Goal: Task Accomplishment & Management: Use online tool/utility

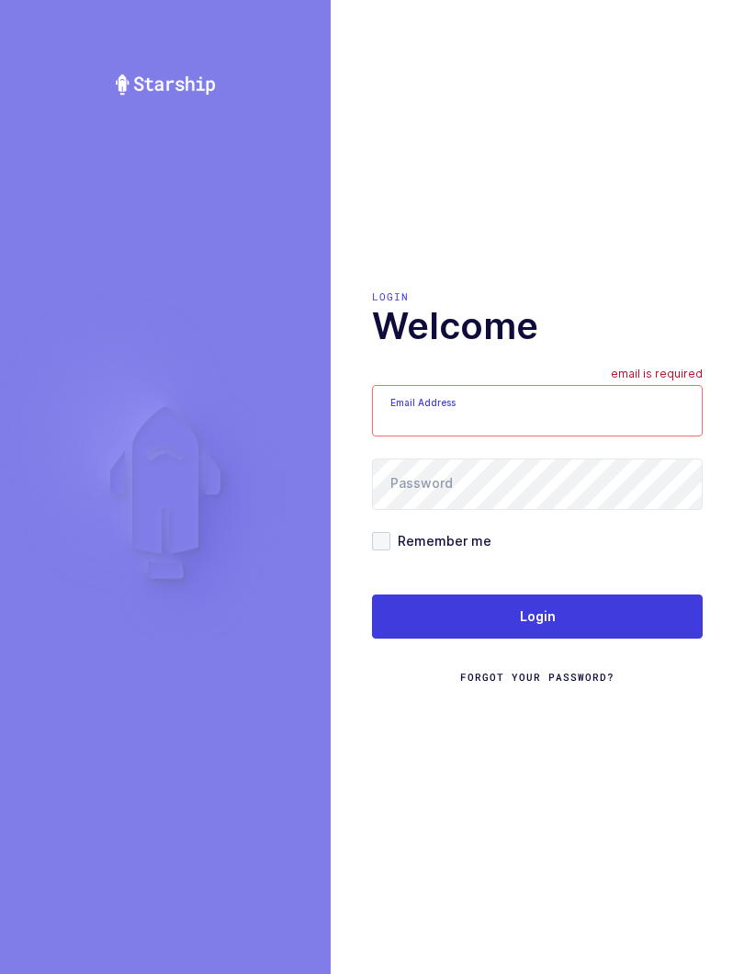
type input "[EMAIL_ADDRESS][DOMAIN_NAME]"
click at [524, 624] on span "Login" at bounding box center [538, 616] width 36 height 18
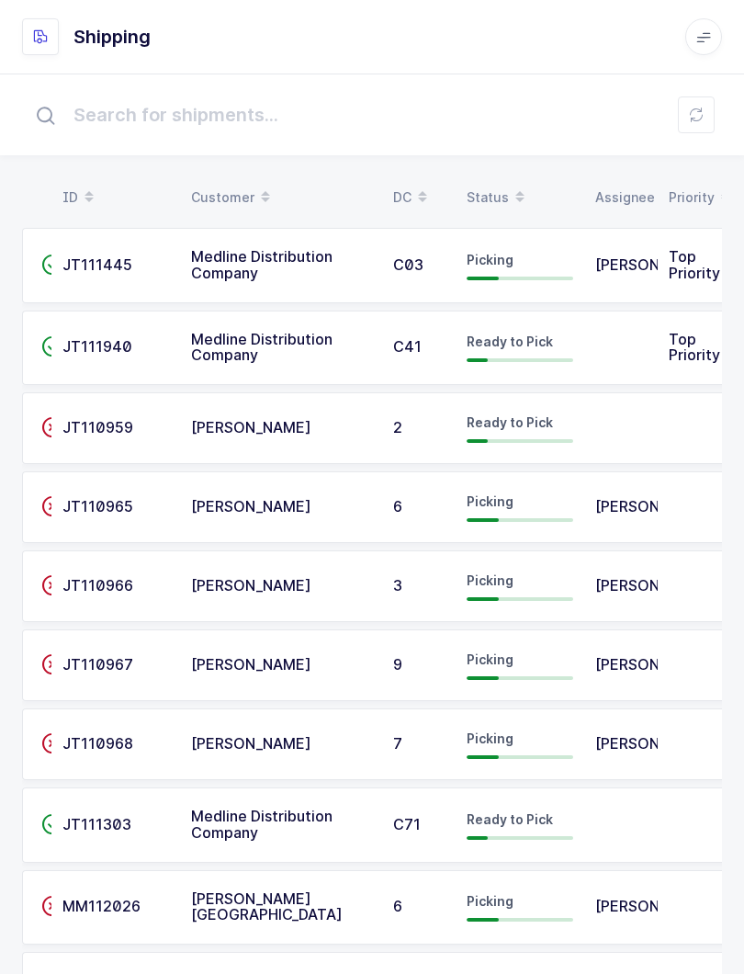
click at [509, 184] on span at bounding box center [520, 197] width 22 height 31
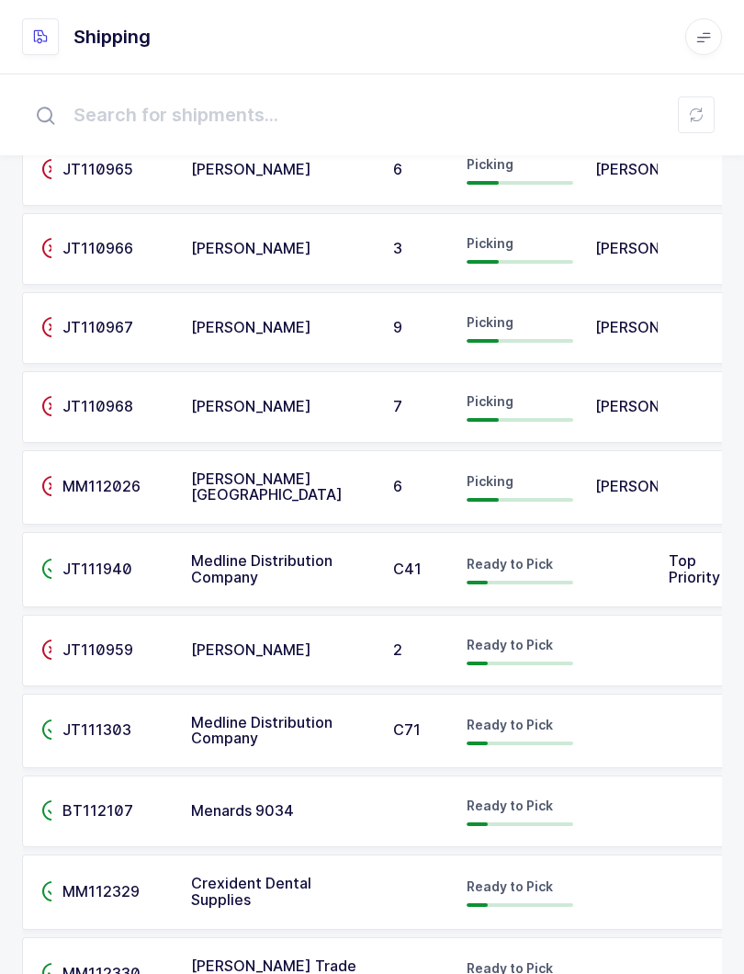
scroll to position [255, 0]
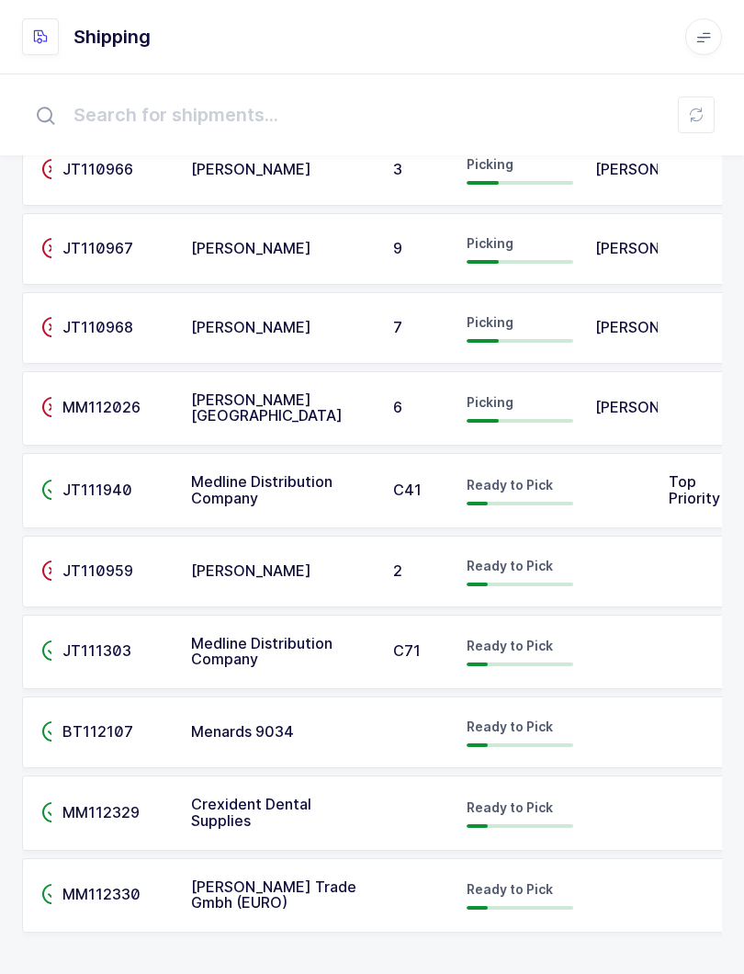
click at [581, 656] on td "Ready to Pick" at bounding box center [520, 652] width 129 height 75
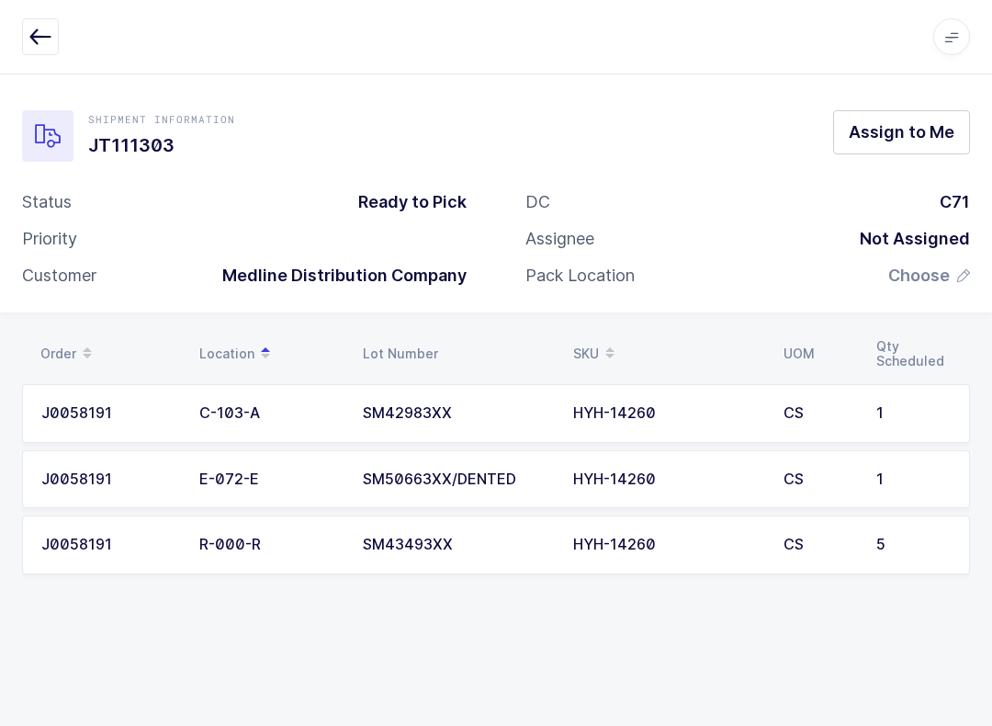
click at [28, 31] on button "button" at bounding box center [40, 36] width 37 height 37
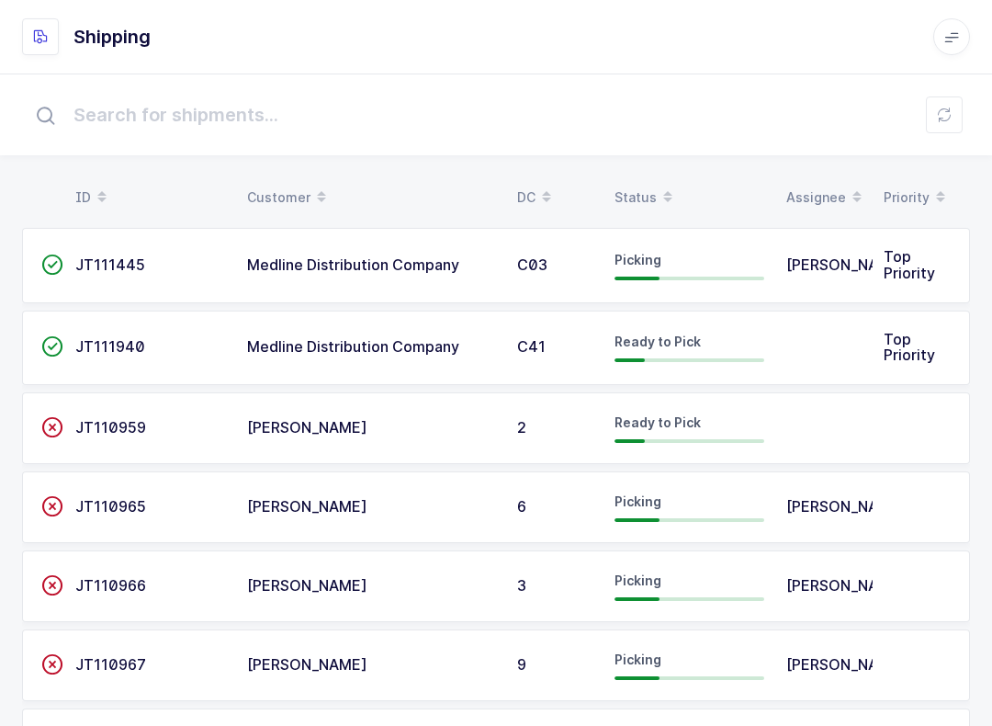
click at [649, 186] on div "Status" at bounding box center [690, 197] width 150 height 31
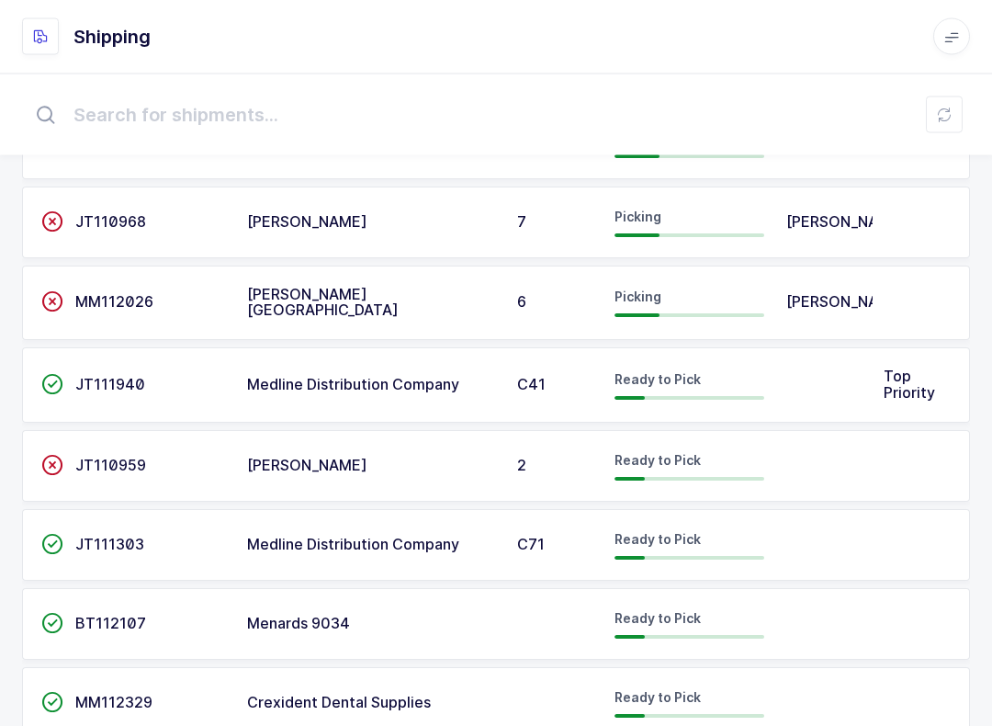
scroll to position [366, 0]
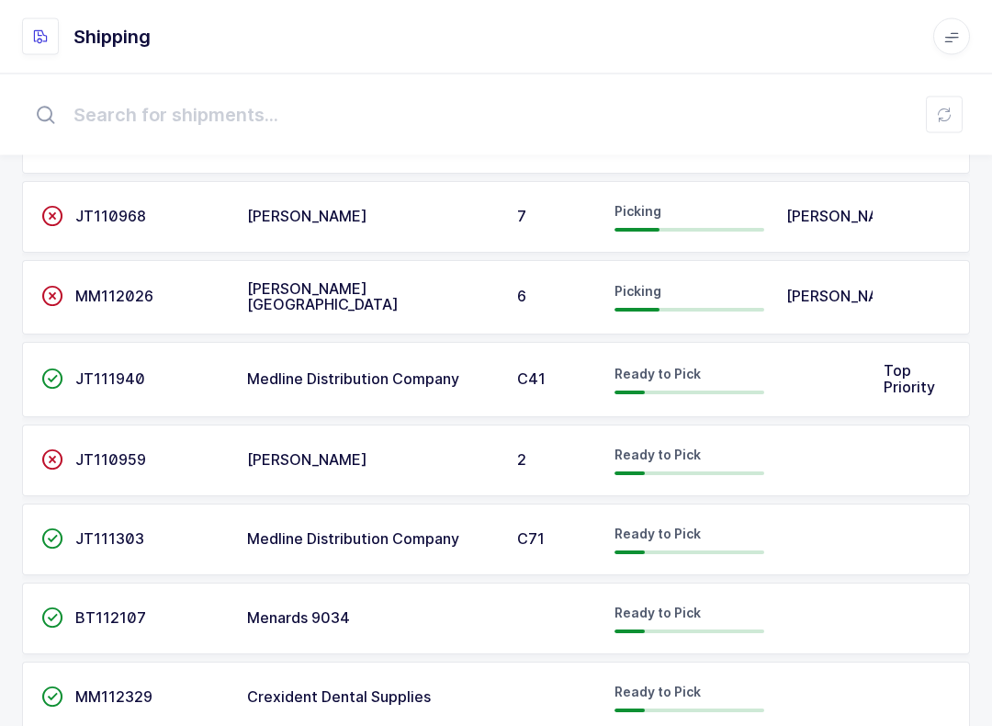
click at [720, 527] on div "Ready to Pick" at bounding box center [690, 539] width 150 height 29
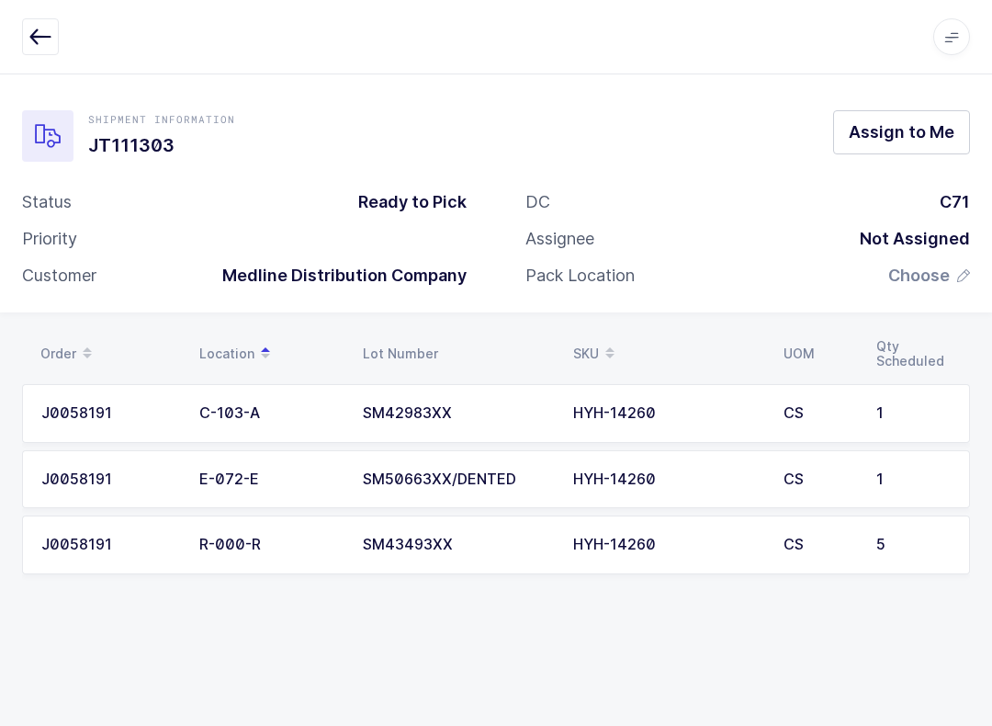
click at [51, 44] on icon "button" at bounding box center [40, 37] width 22 height 22
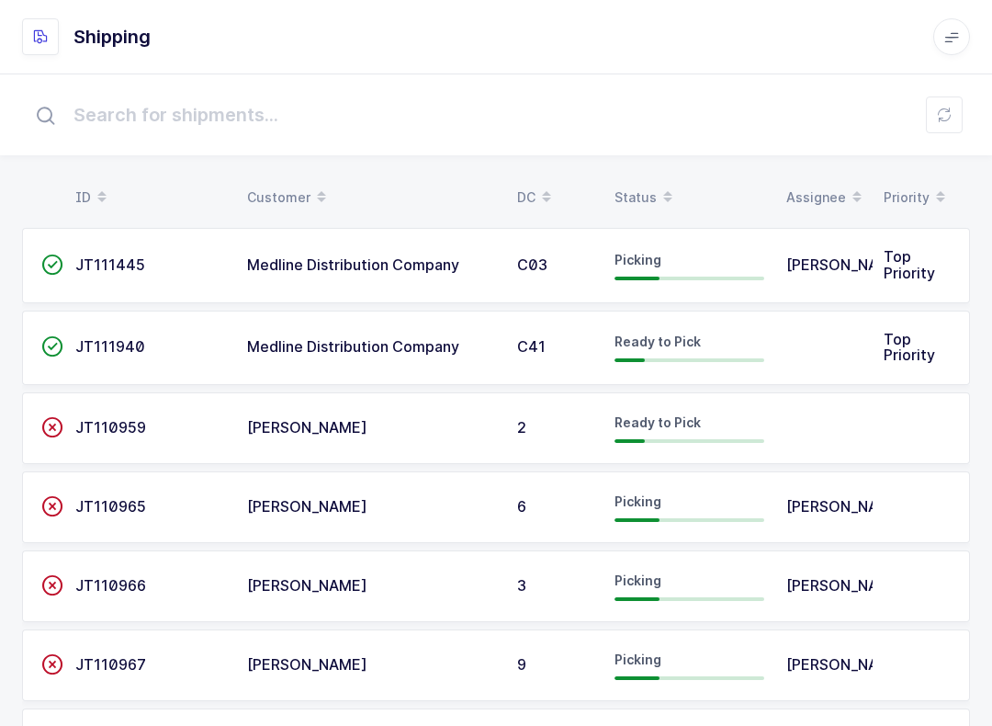
click at [632, 195] on div "Status" at bounding box center [690, 197] width 150 height 31
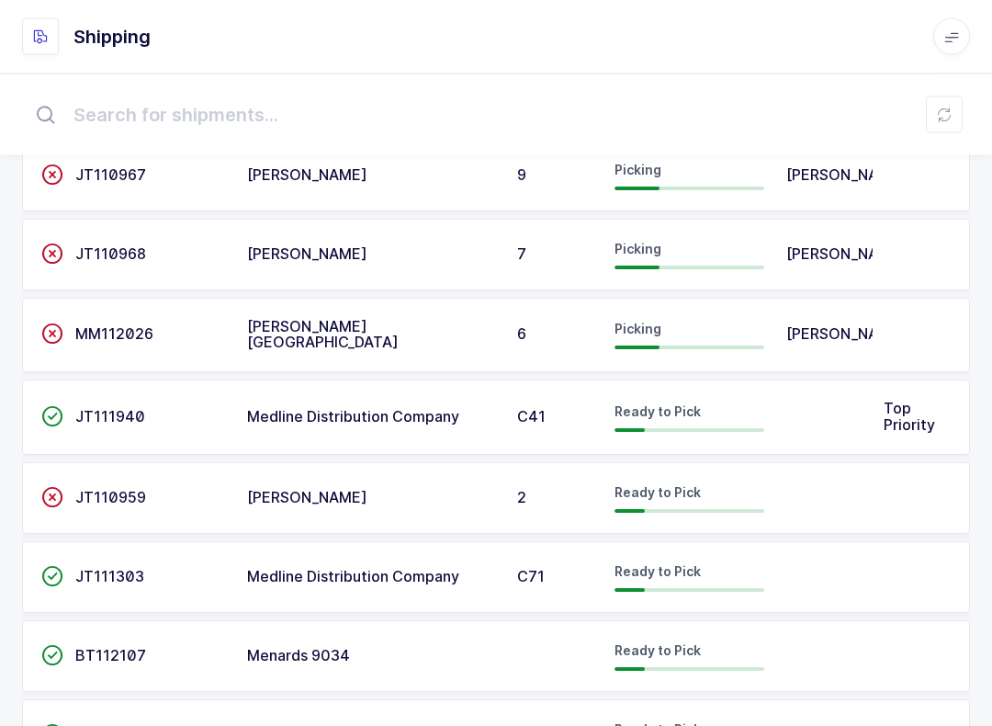
scroll to position [357, 0]
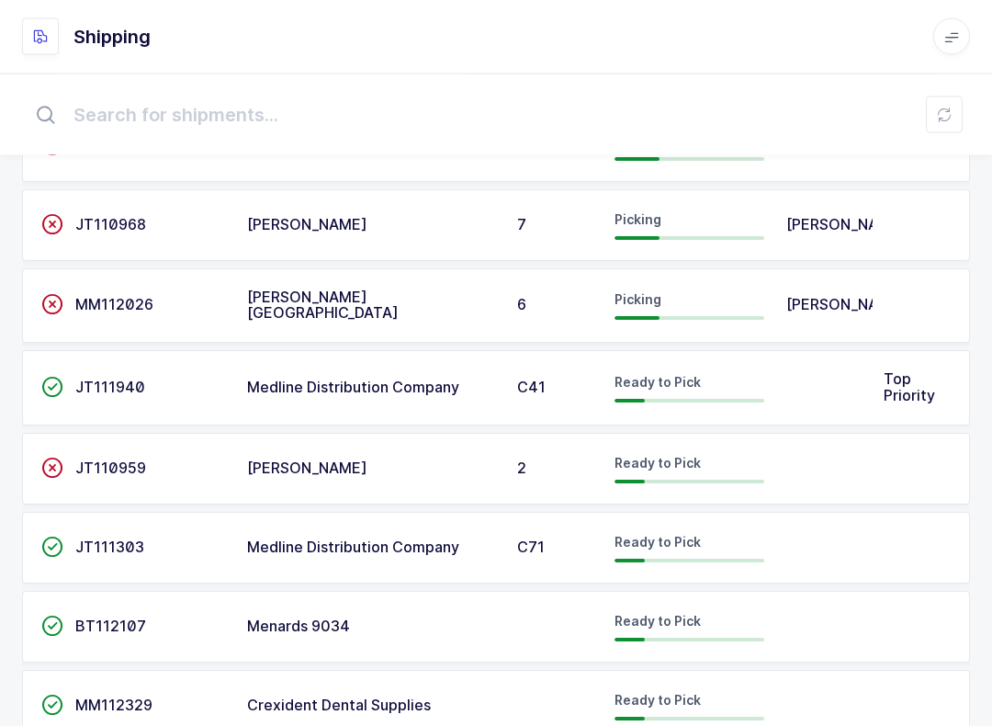
click at [743, 524] on td at bounding box center [823, 549] width 97 height 72
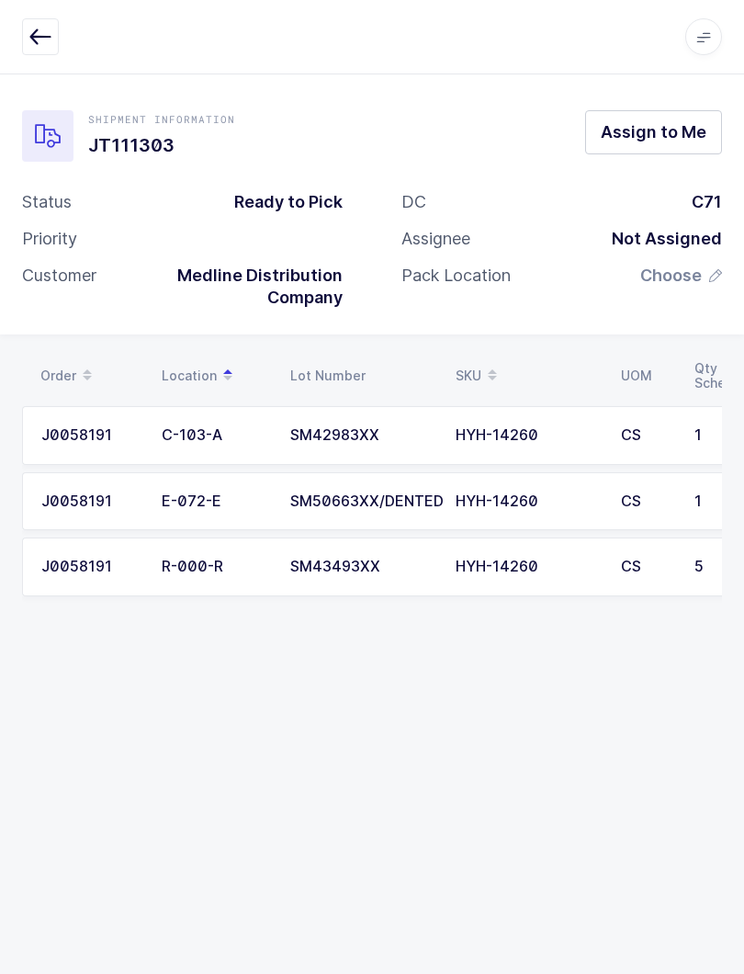
click at [705, 137] on span "Assign to Me" at bounding box center [654, 131] width 106 height 23
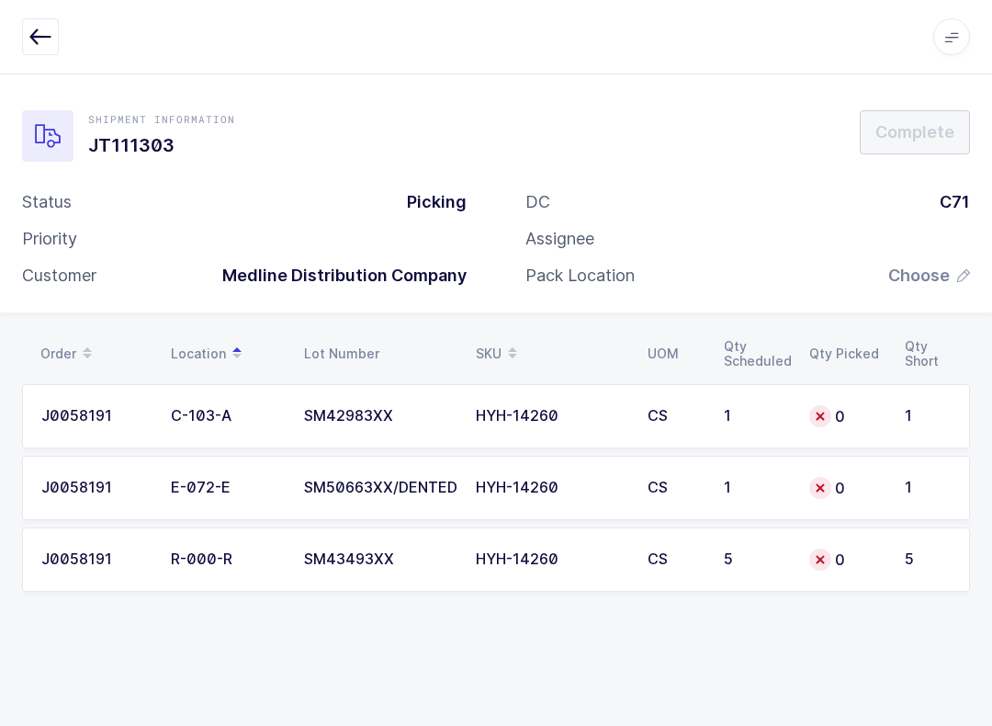
click at [743, 272] on span "Choose" at bounding box center [919, 276] width 62 height 22
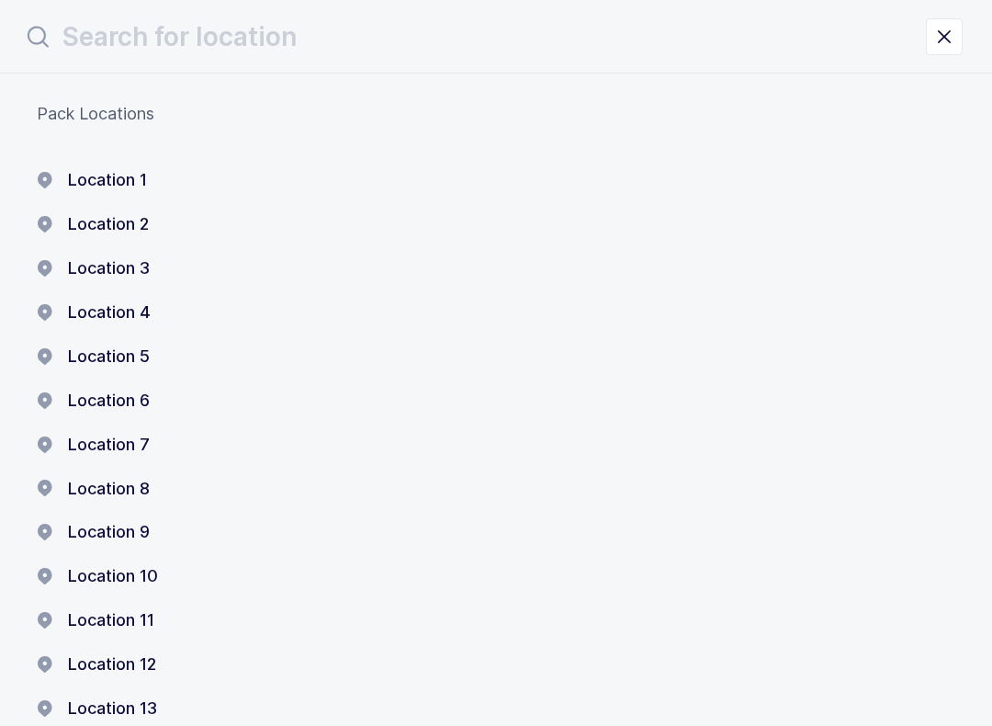
click at [743, 32] on icon "close drawer" at bounding box center [944, 37] width 26 height 26
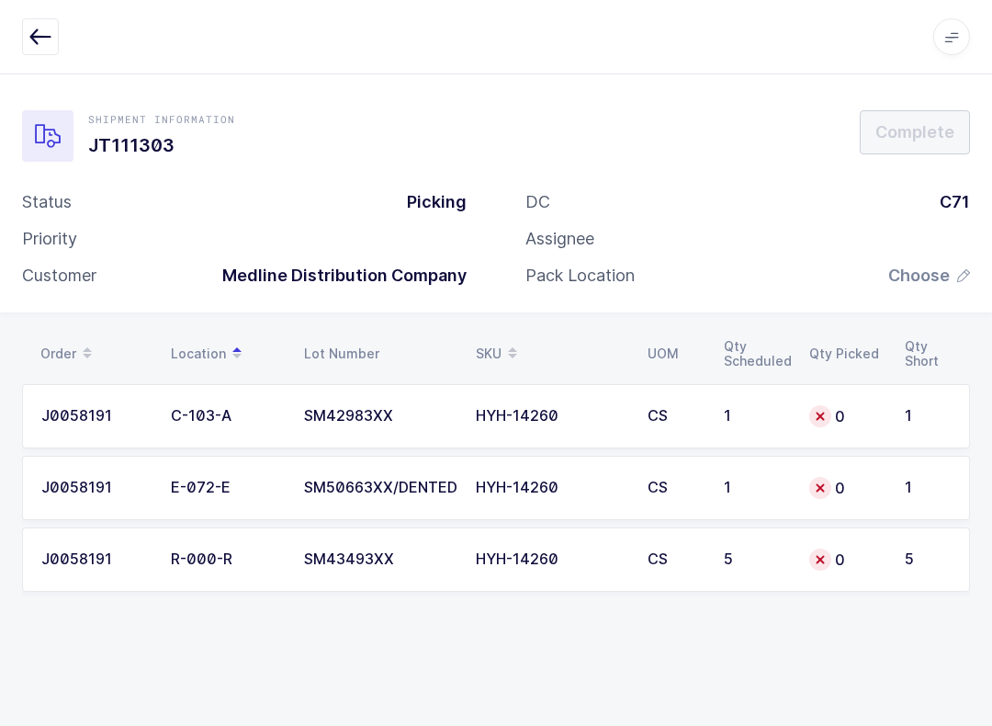
click at [743, 283] on span "Choose" at bounding box center [919, 276] width 62 height 22
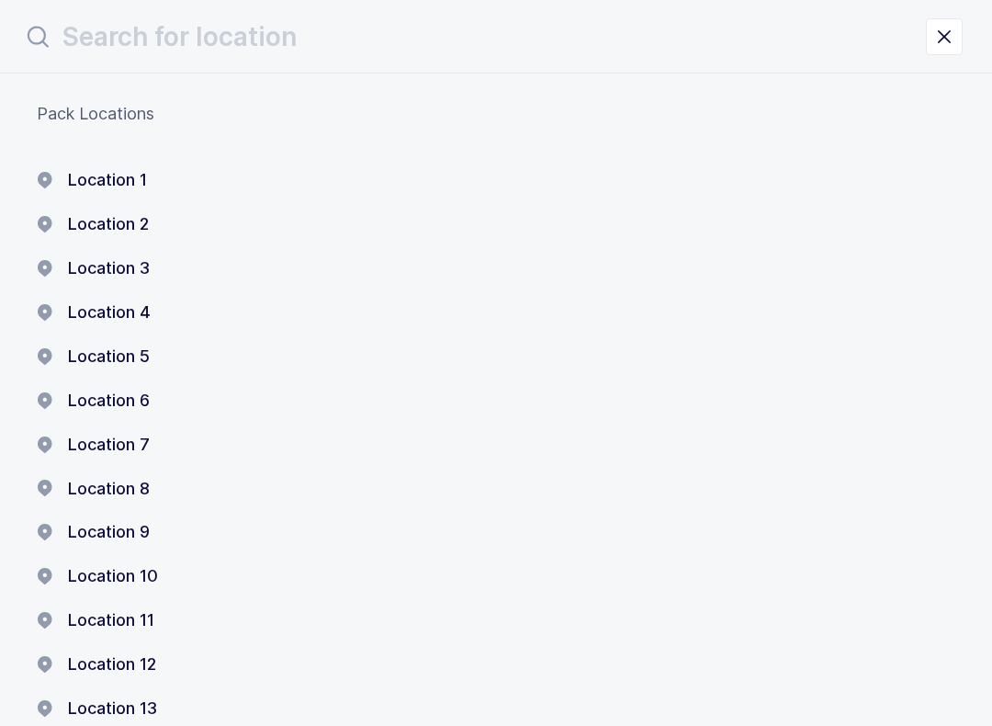
click at [118, 178] on button "Location 1" at bounding box center [92, 180] width 110 height 22
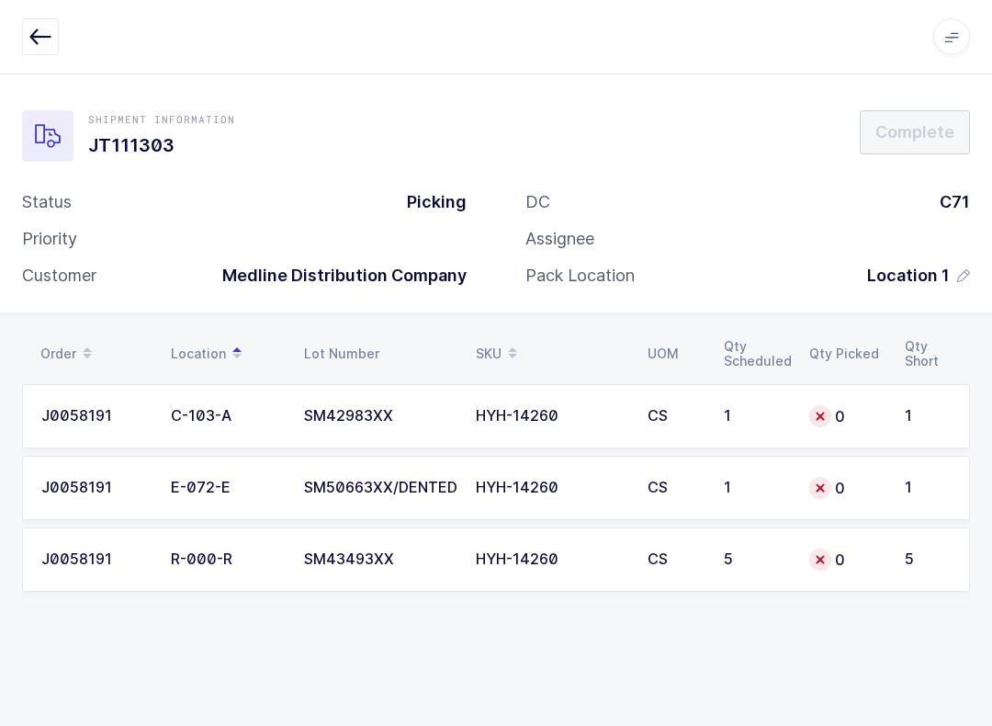
click at [52, 24] on button "button" at bounding box center [40, 36] width 37 height 37
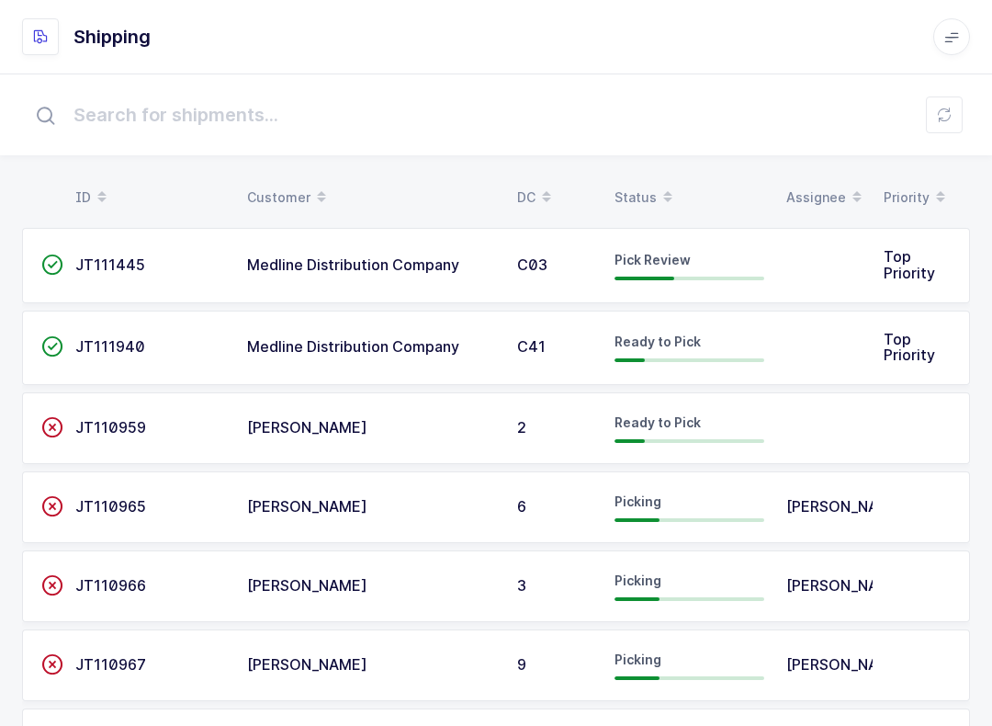
click at [657, 189] on span at bounding box center [668, 197] width 22 height 31
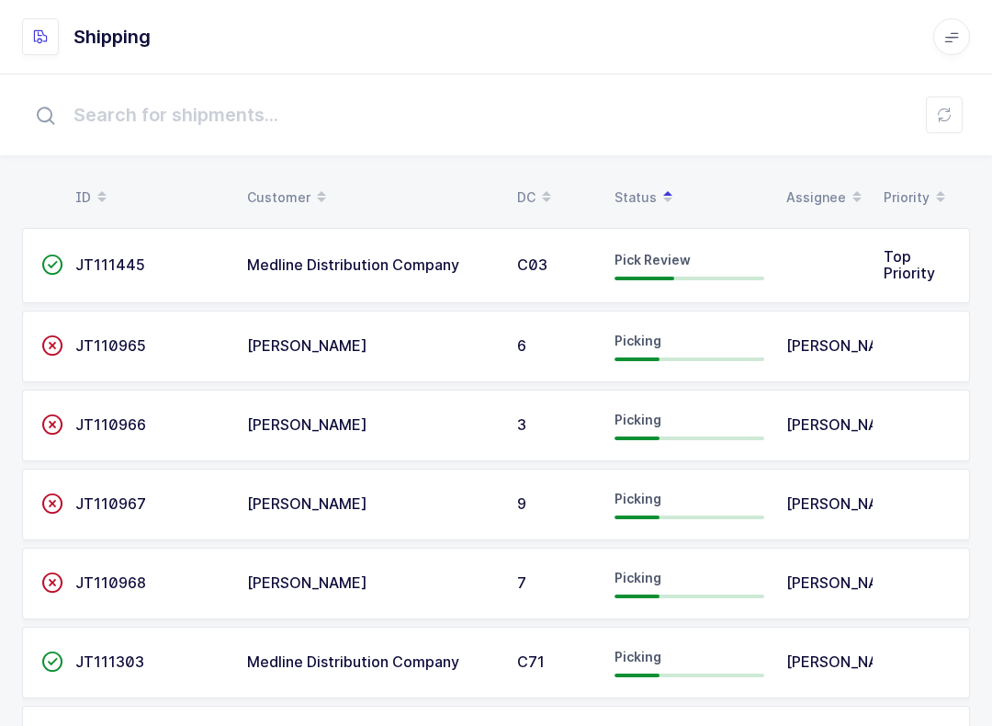
click at [689, 667] on div "Picking" at bounding box center [690, 662] width 150 height 29
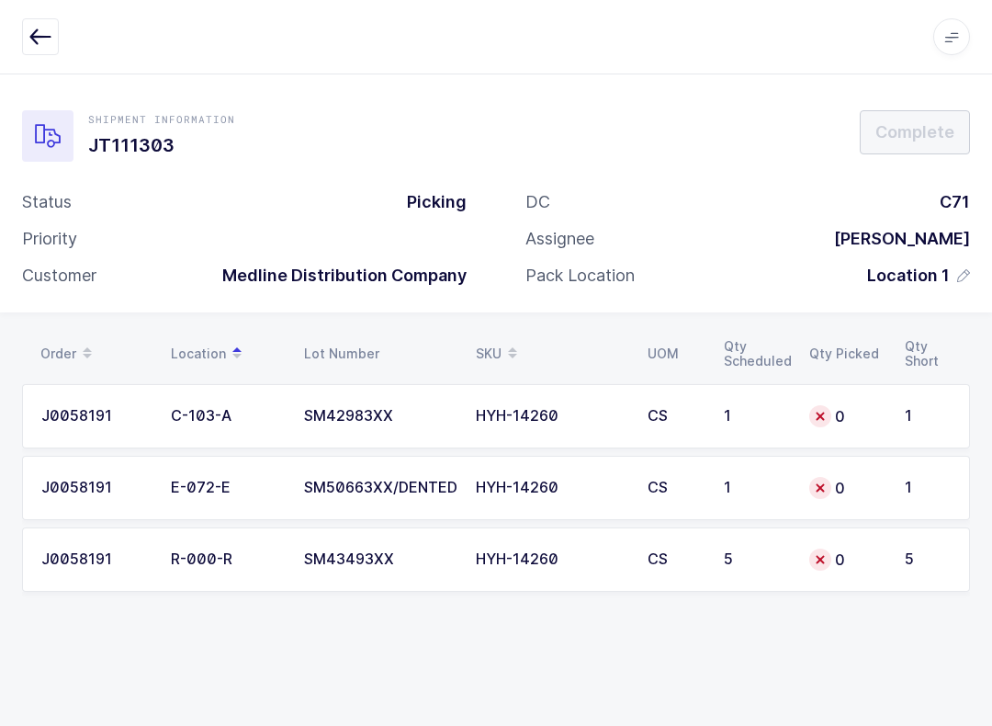
click at [743, 411] on td "1" at bounding box center [932, 416] width 76 height 64
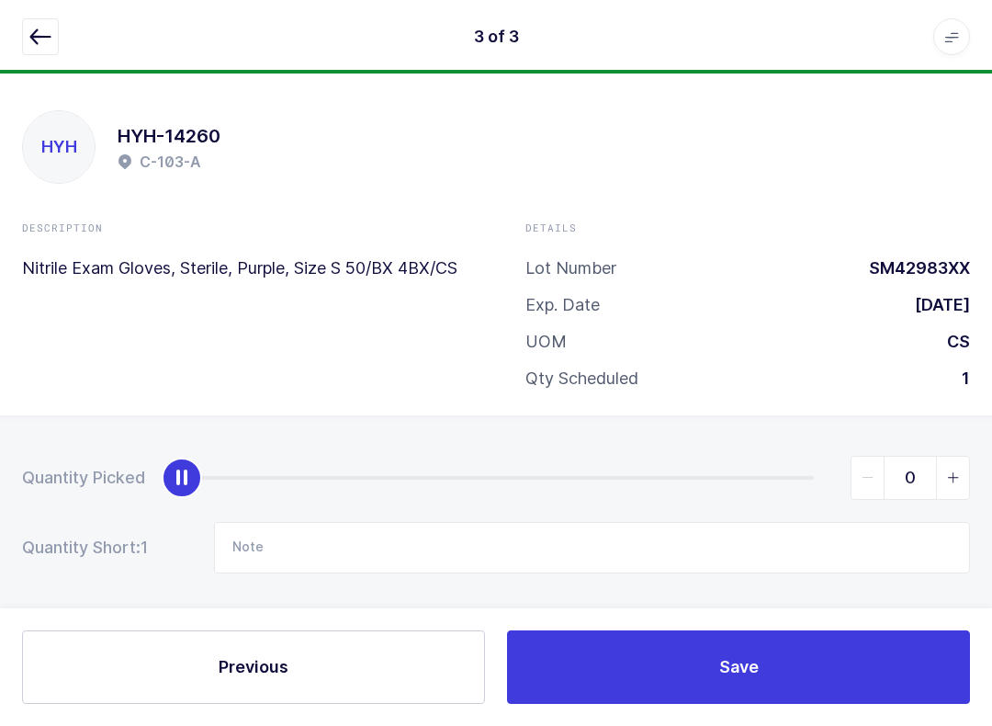
click at [743, 477] on icon "slider between 0 and 1" at bounding box center [953, 477] width 13 height 13
type input "1"
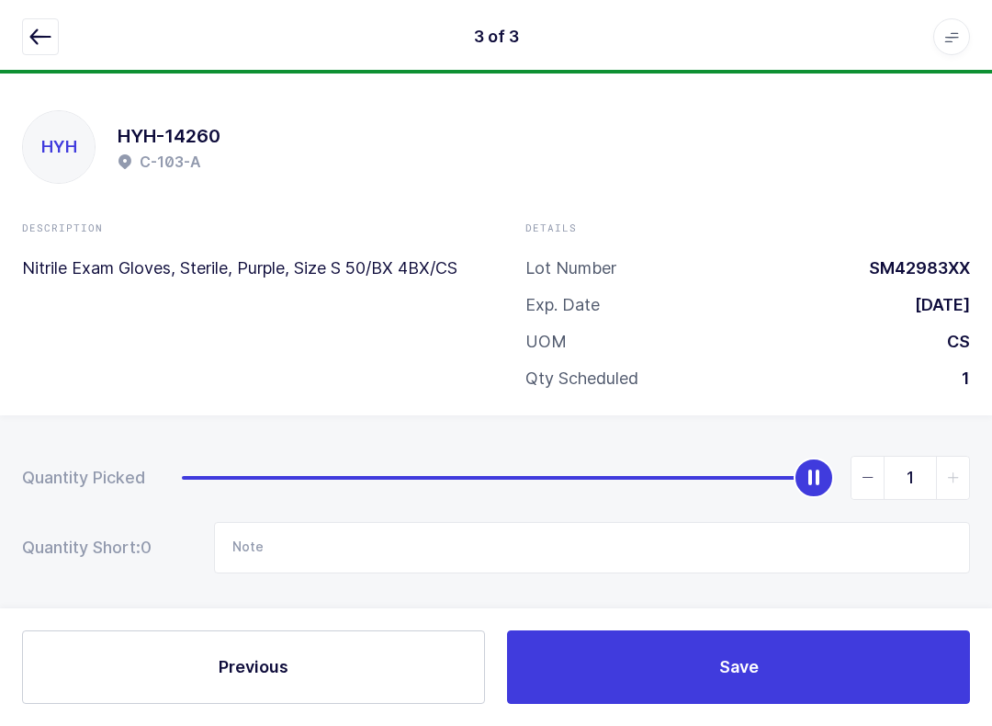
click at [743, 664] on span "Save" at bounding box center [738, 666] width 39 height 23
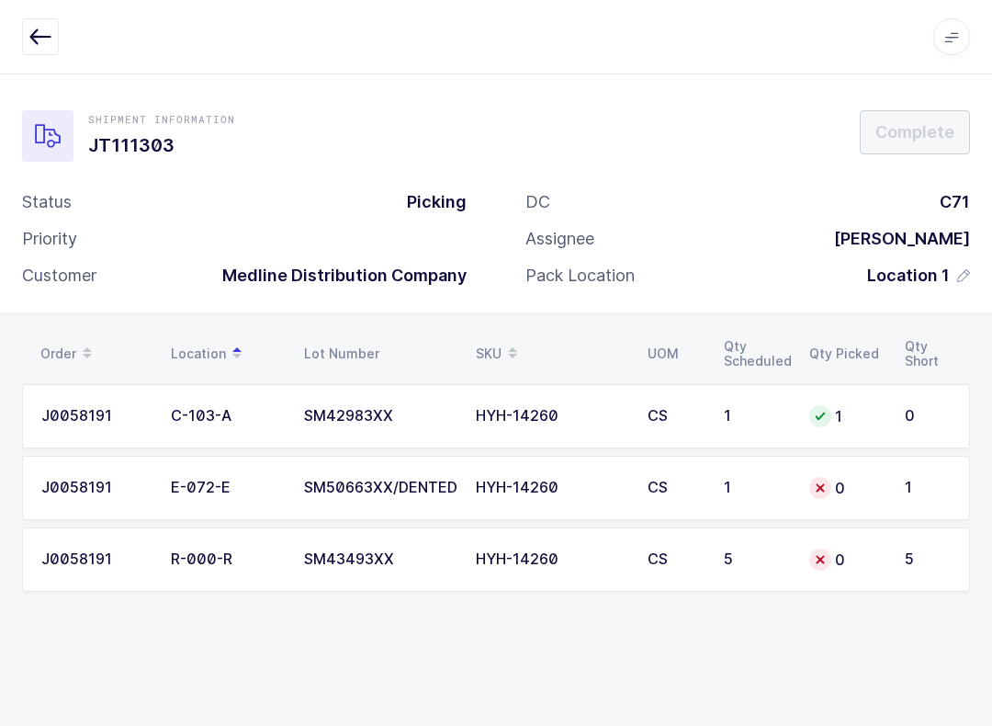
click at [743, 500] on td "0" at bounding box center [846, 488] width 96 height 64
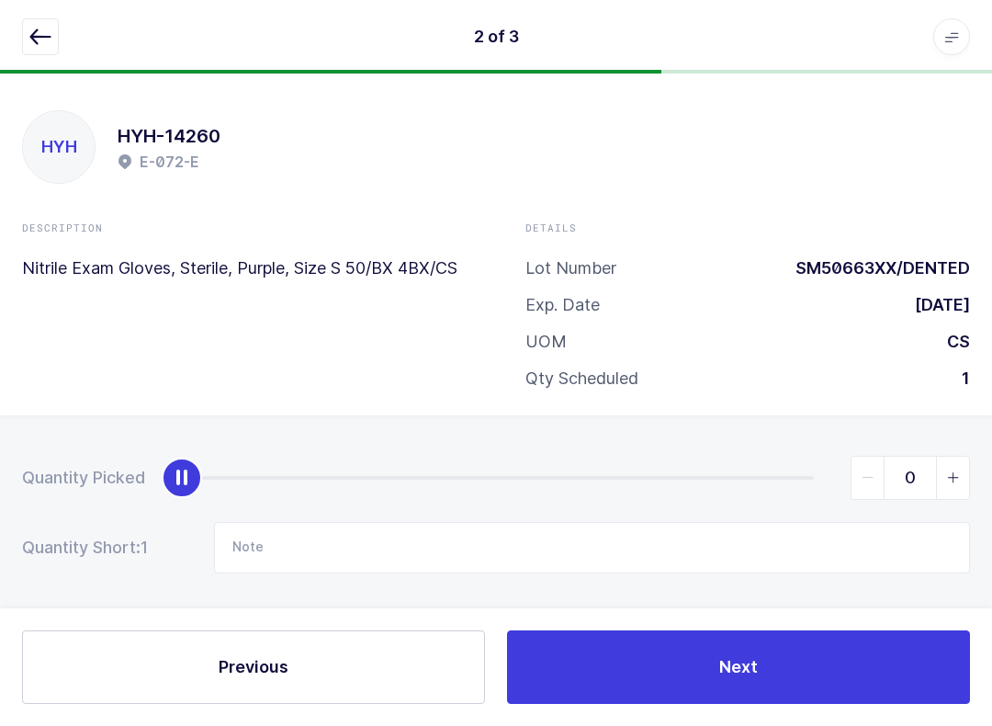
click at [743, 475] on icon "slider between 0 and 1" at bounding box center [953, 477] width 13 height 13
type input "1"
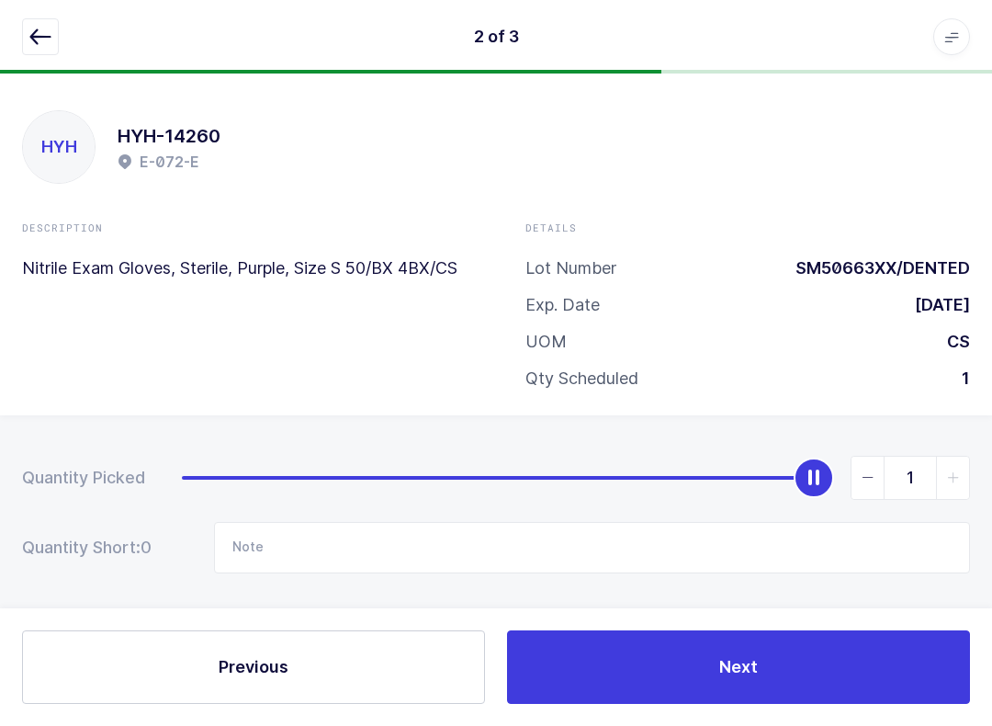
click at [743, 677] on button "Next" at bounding box center [738, 666] width 463 height 73
click at [743, 680] on button "Save" at bounding box center [738, 666] width 463 height 73
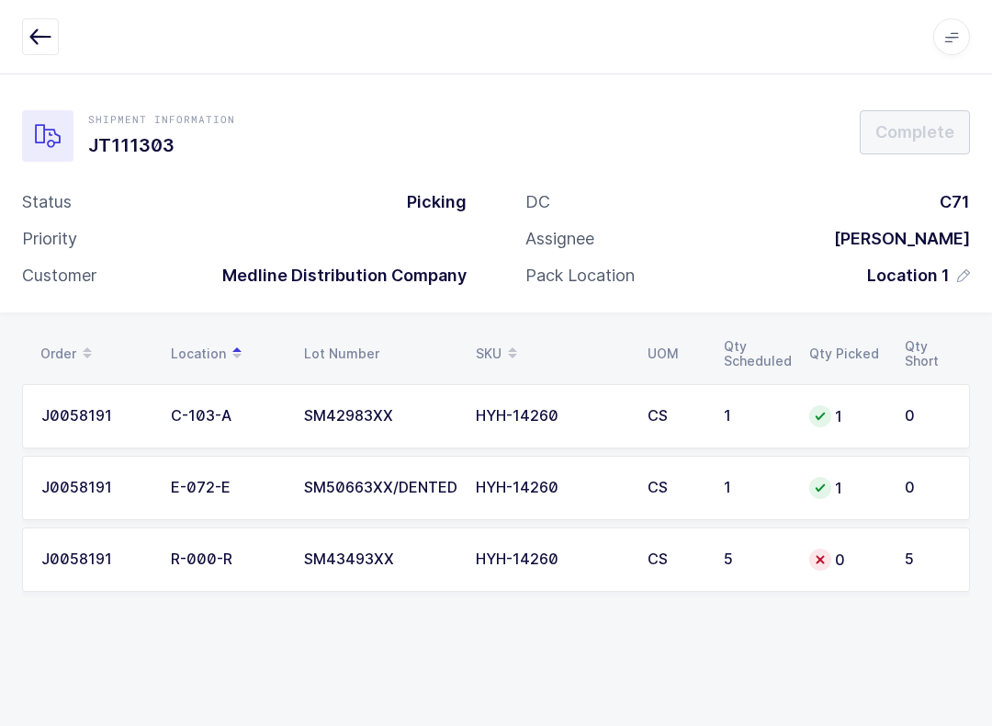
click at [743, 557] on div "0" at bounding box center [845, 559] width 73 height 22
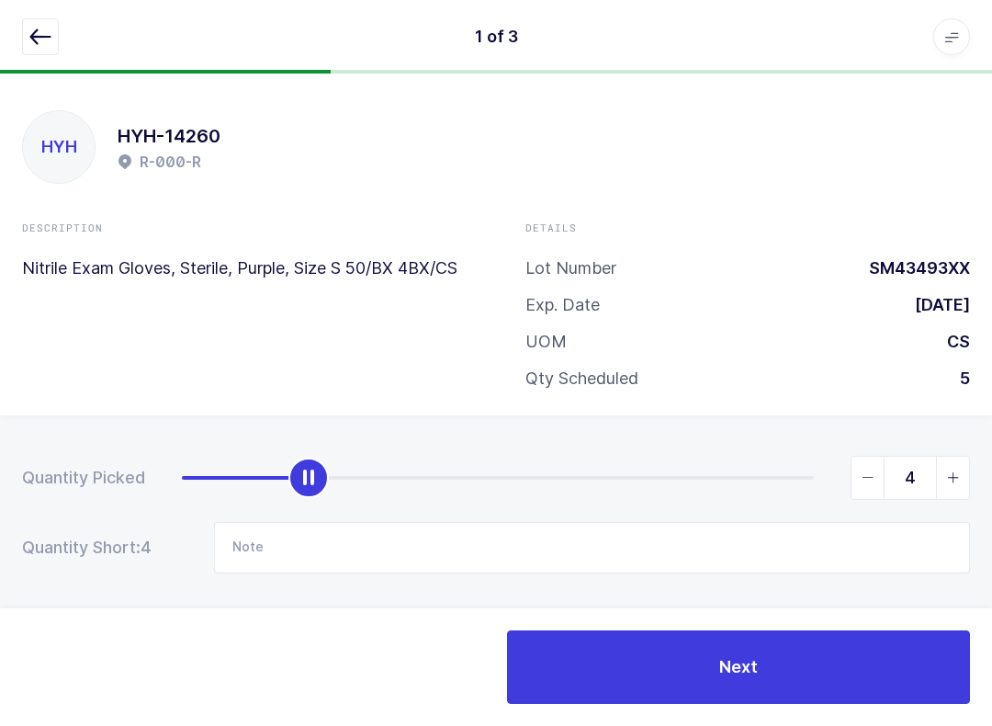
type input "5"
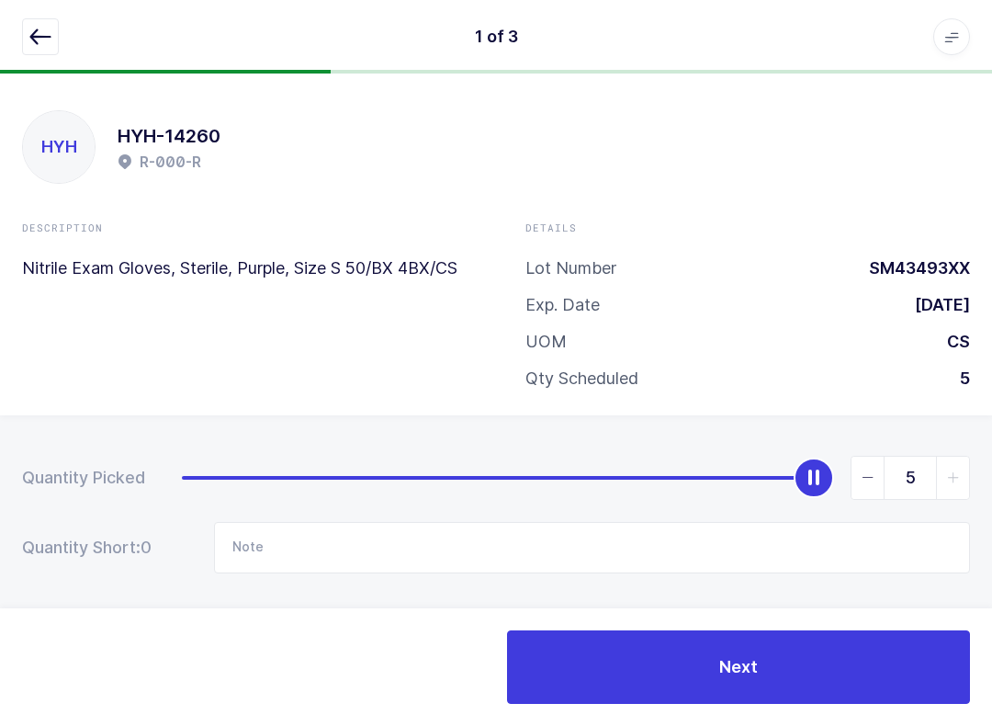
click at [743, 678] on button "Next" at bounding box center [738, 666] width 463 height 73
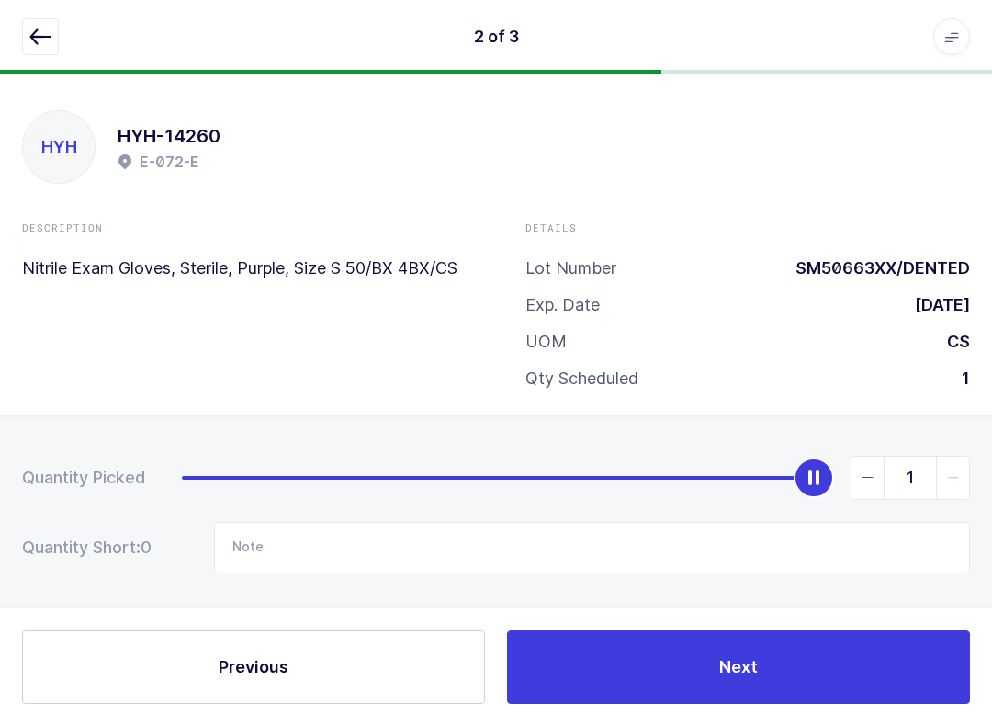
click at [743, 646] on button "Next" at bounding box center [738, 666] width 463 height 73
click at [743, 659] on button "Save" at bounding box center [738, 666] width 463 height 73
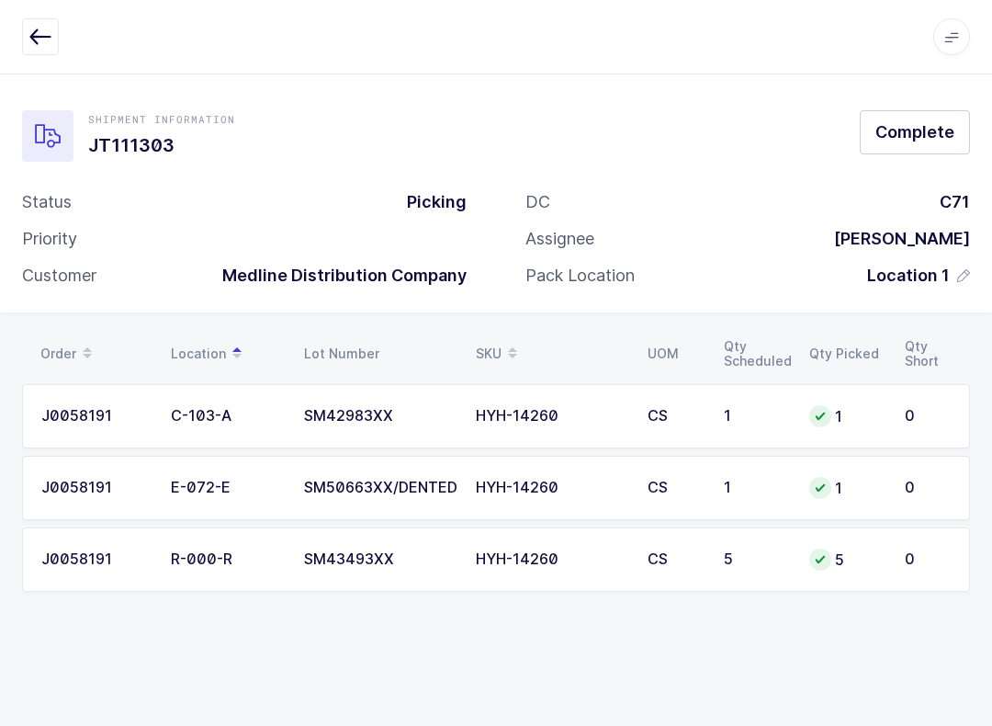
click at [743, 665] on div "Shipment Information JT111303 Complete Status Picking Priority Customer Medline…" at bounding box center [496, 399] width 992 height 652
click at [743, 133] on span "Complete" at bounding box center [914, 131] width 79 height 23
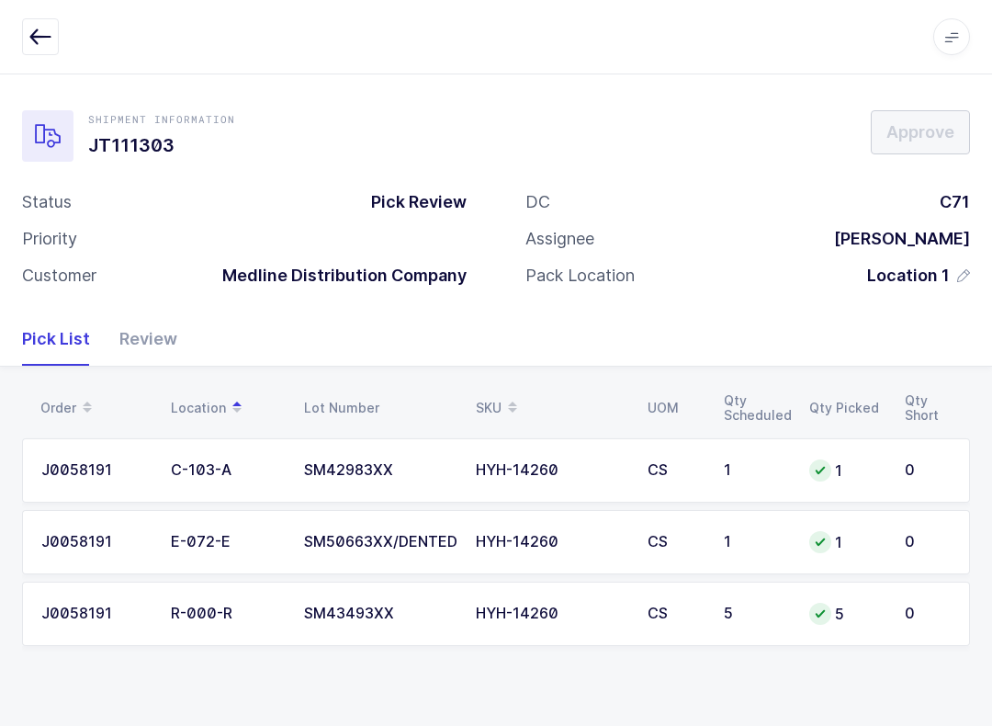
click at [52, 22] on button "button" at bounding box center [40, 36] width 37 height 37
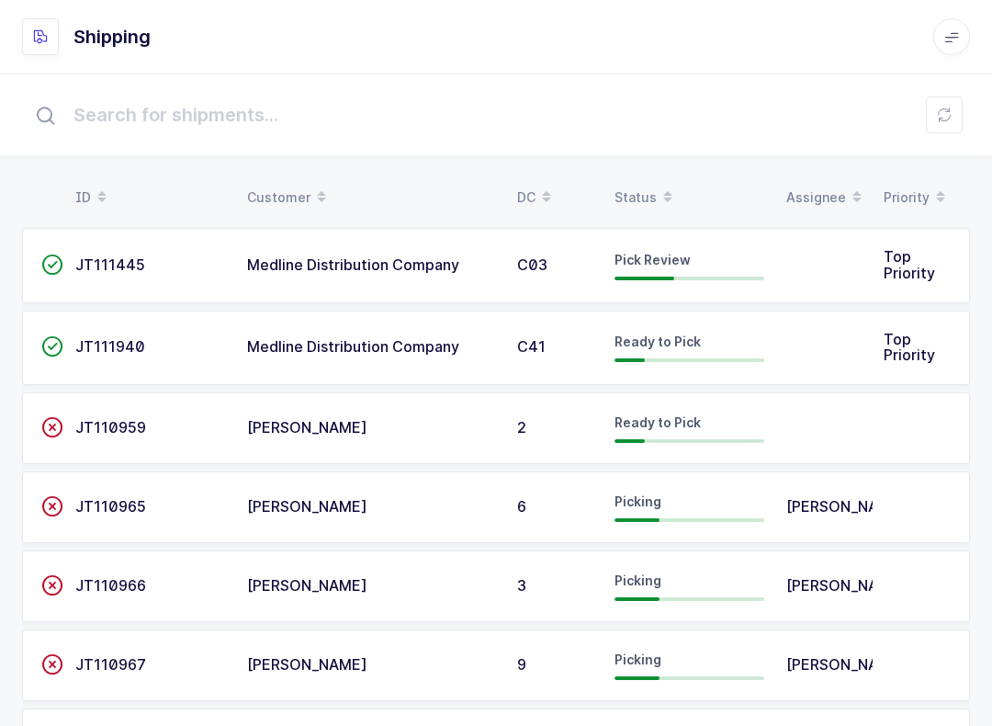
click at [580, 269] on div "C03" at bounding box center [554, 265] width 75 height 17
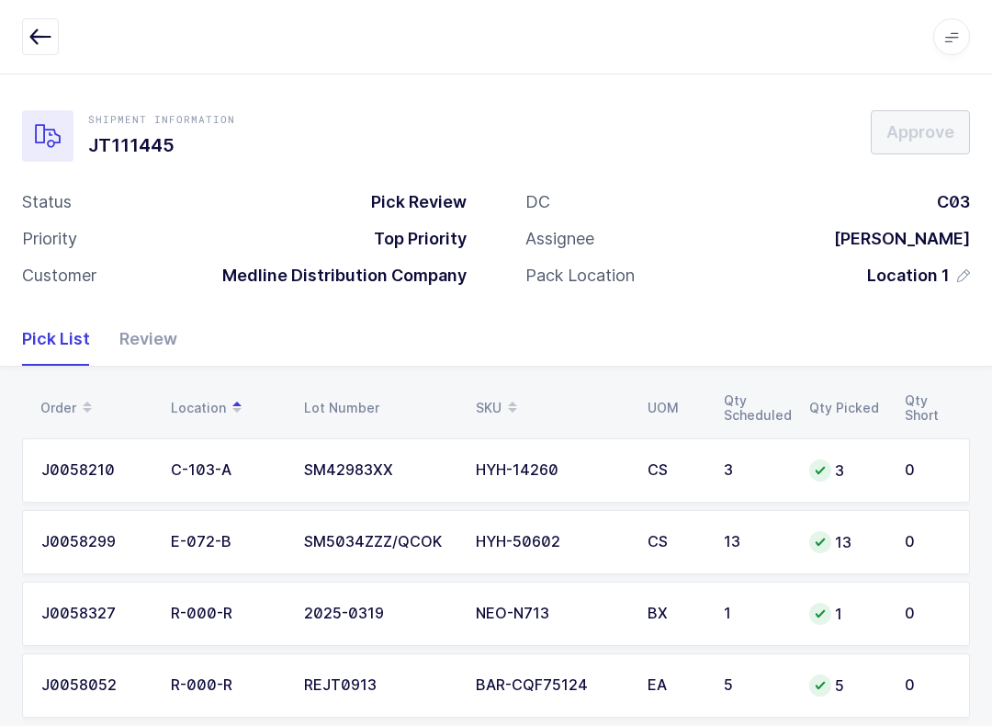
click at [156, 321] on div "Review" at bounding box center [141, 338] width 73 height 53
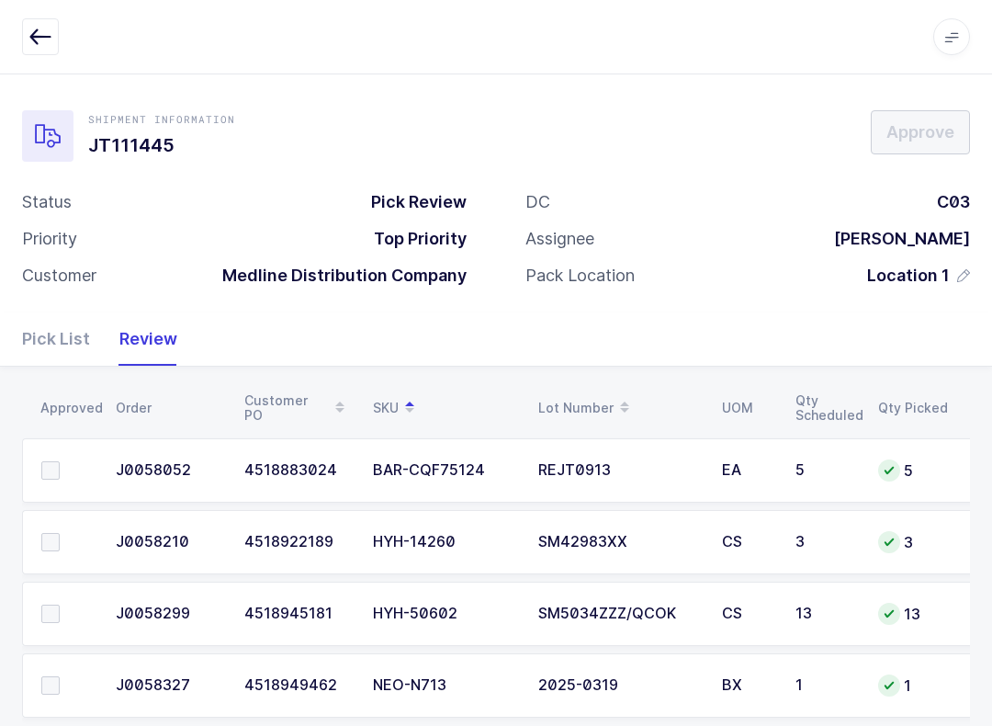
scroll to position [33, 0]
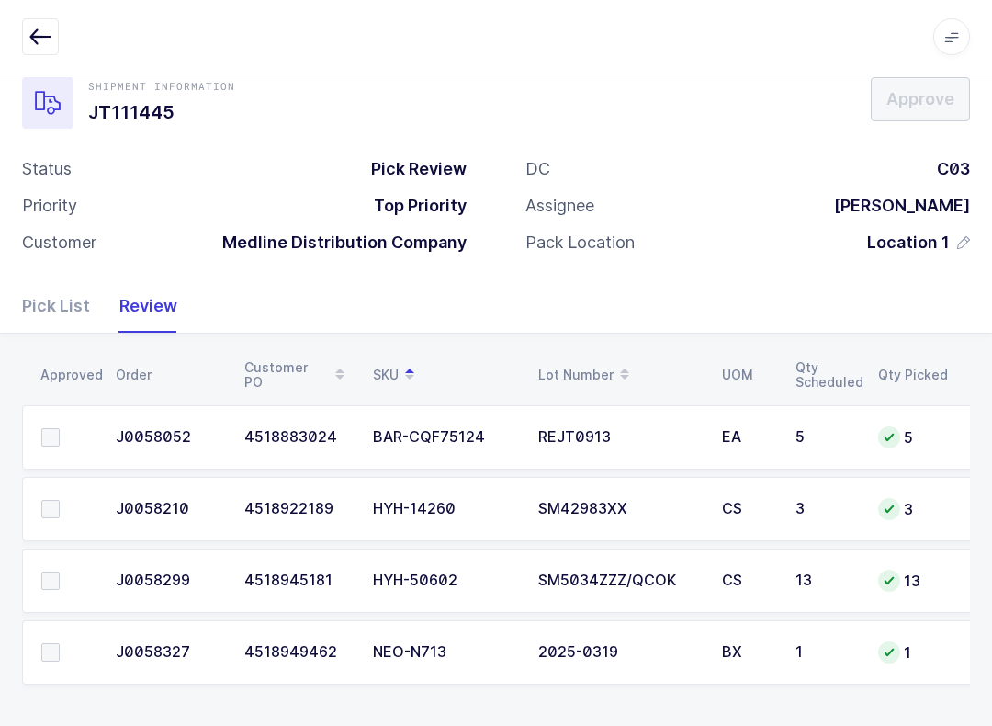
click at [37, 429] on td at bounding box center [63, 437] width 83 height 64
click at [73, 439] on label at bounding box center [67, 437] width 52 height 18
click at [60, 428] on input "checkbox" at bounding box center [60, 428] width 0 height 0
click at [62, 646] on label at bounding box center [67, 652] width 52 height 18
click at [60, 643] on input "checkbox" at bounding box center [60, 643] width 0 height 0
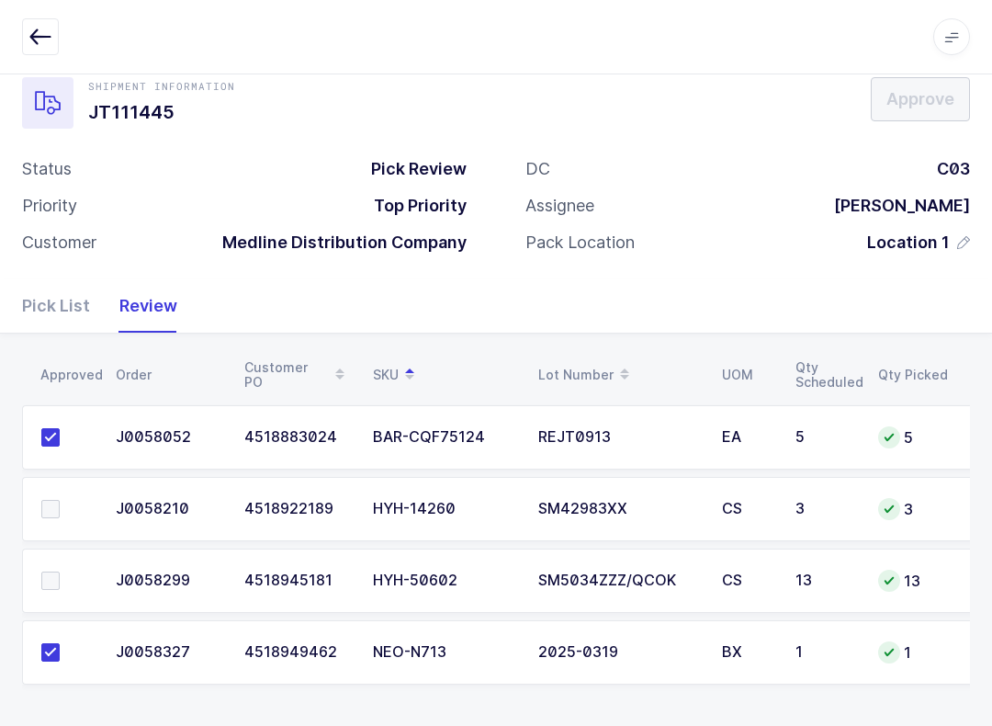
click at [48, 558] on td at bounding box center [63, 580] width 83 height 64
click at [51, 581] on span at bounding box center [50, 580] width 18 height 18
click at [60, 571] on input "checkbox" at bounding box center [60, 571] width 0 height 0
click at [43, 521] on td at bounding box center [63, 509] width 83 height 64
click at [53, 514] on span at bounding box center [50, 509] width 18 height 18
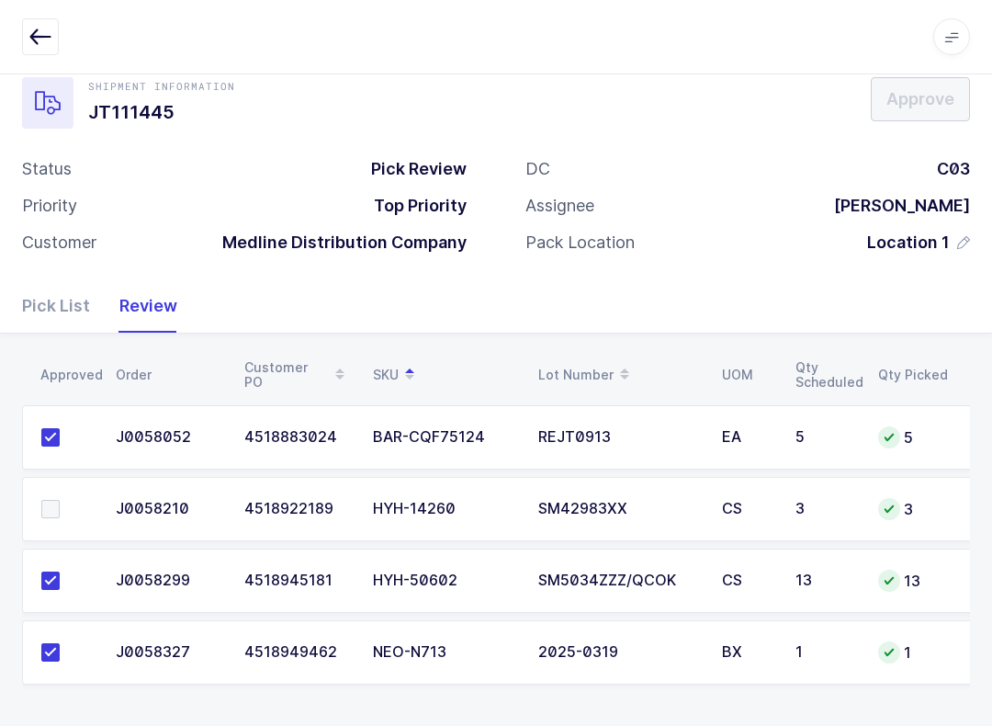
click at [60, 500] on input "checkbox" at bounding box center [60, 500] width 0 height 0
click at [743, 91] on span "Approve" at bounding box center [920, 98] width 68 height 23
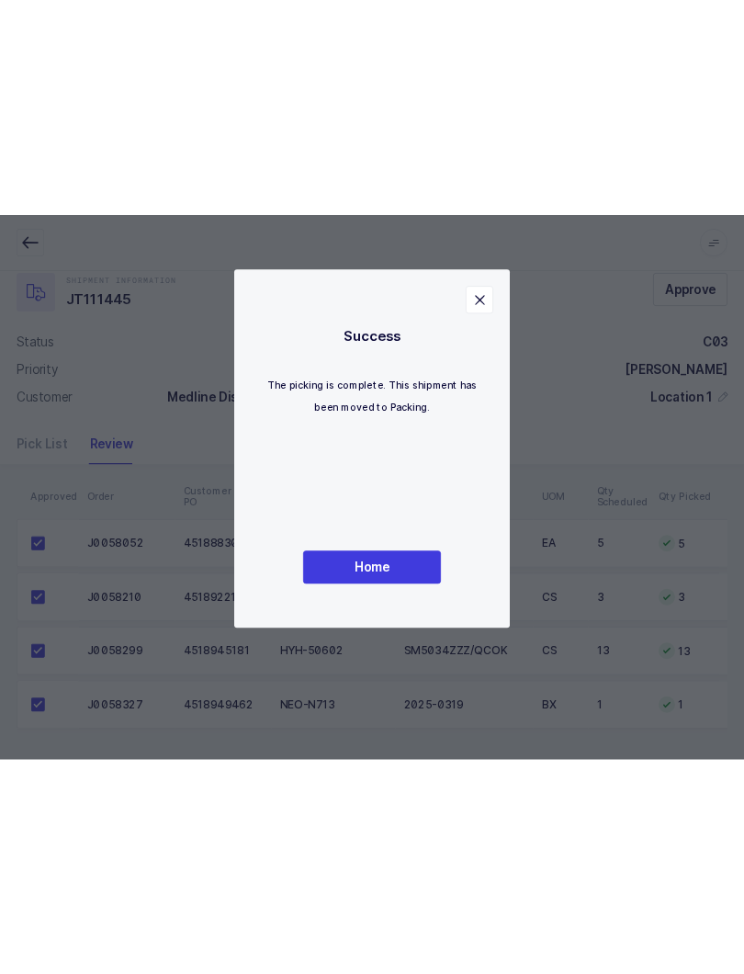
scroll to position [0, 0]
